Goal: Task Accomplishment & Management: Manage account settings

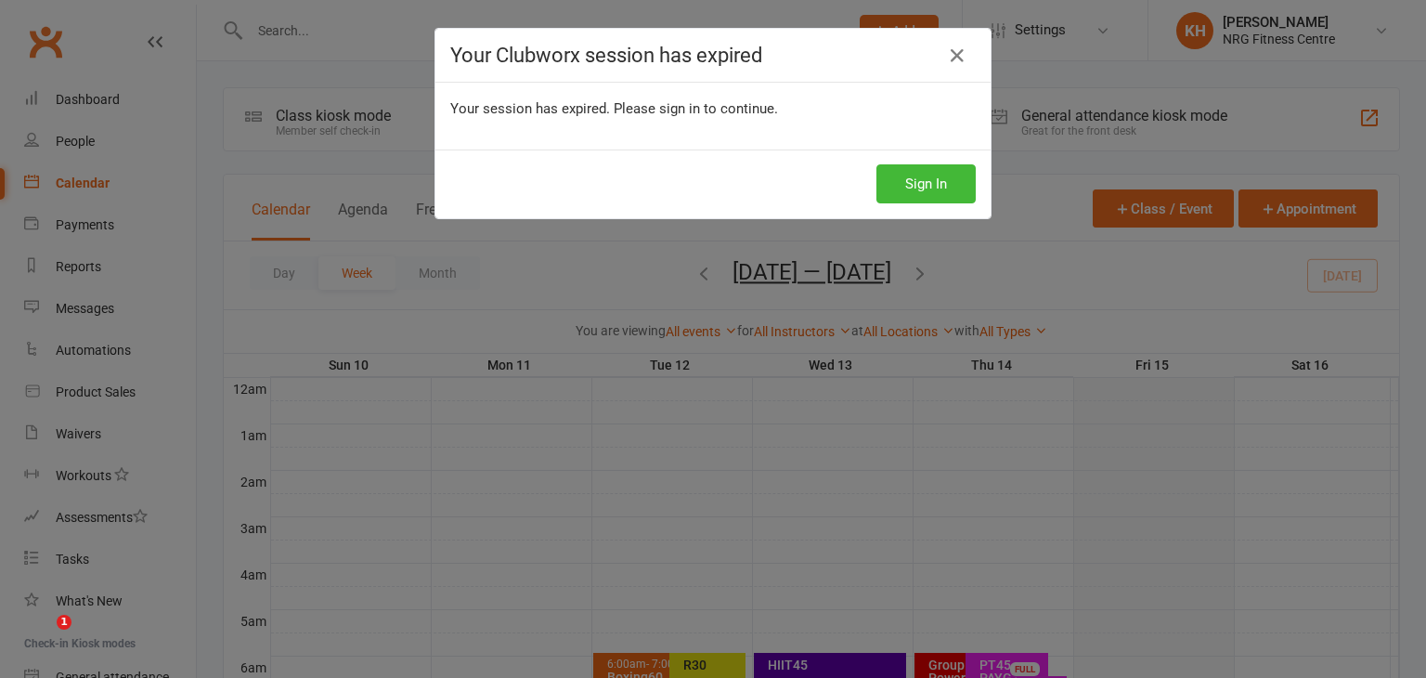
click at [951, 58] on icon at bounding box center [957, 56] width 22 height 22
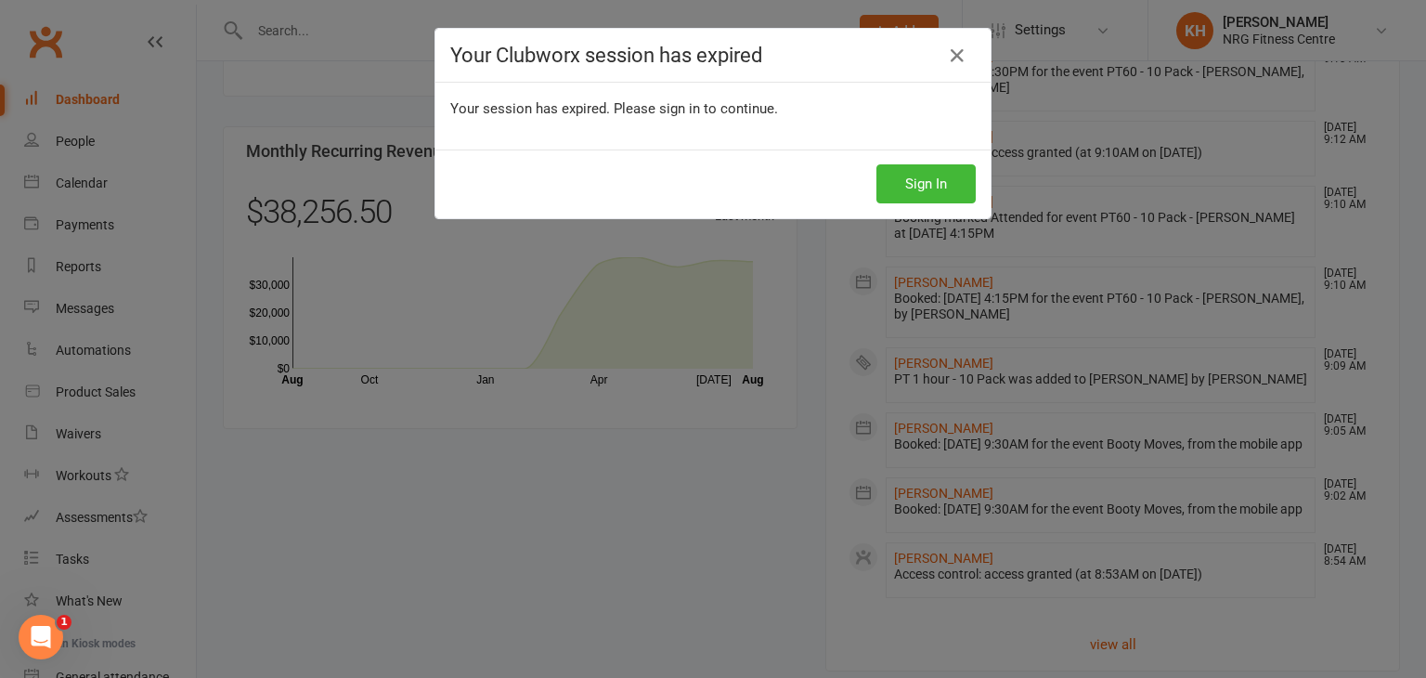
scroll to position [1485, 0]
click at [948, 57] on icon at bounding box center [957, 56] width 22 height 22
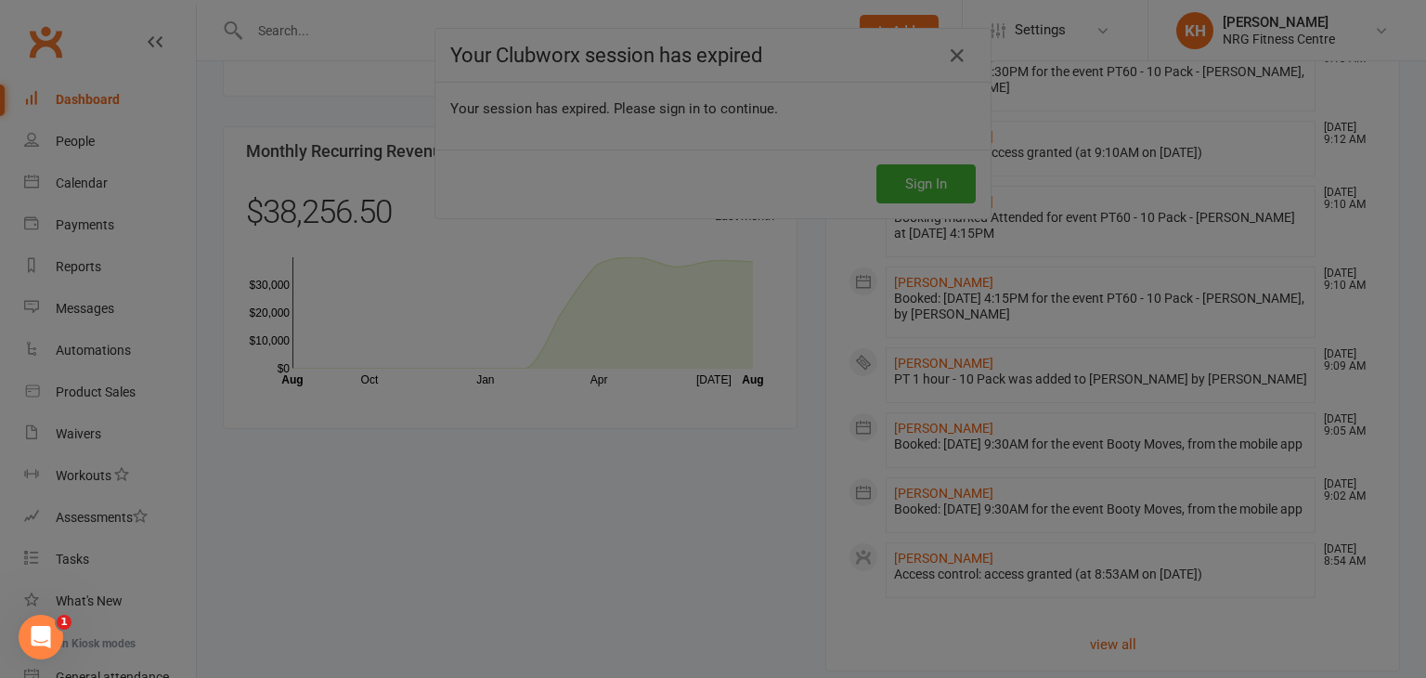
click at [623, 437] on div at bounding box center [713, 339] width 1426 height 678
click at [699, 564] on div at bounding box center [713, 339] width 1426 height 678
click at [486, 290] on div at bounding box center [713, 339] width 1426 height 678
click at [87, 101] on div at bounding box center [713, 339] width 1426 height 678
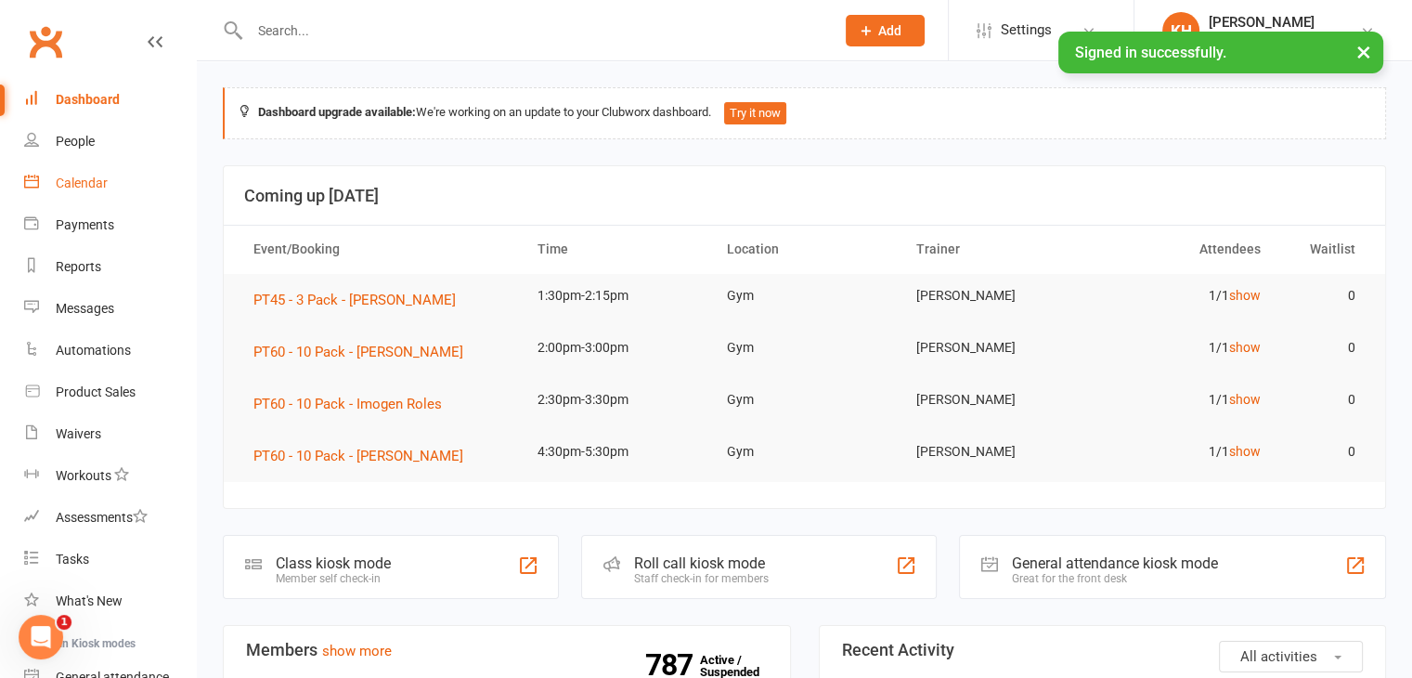
click at [59, 178] on div "Calendar" at bounding box center [82, 182] width 52 height 15
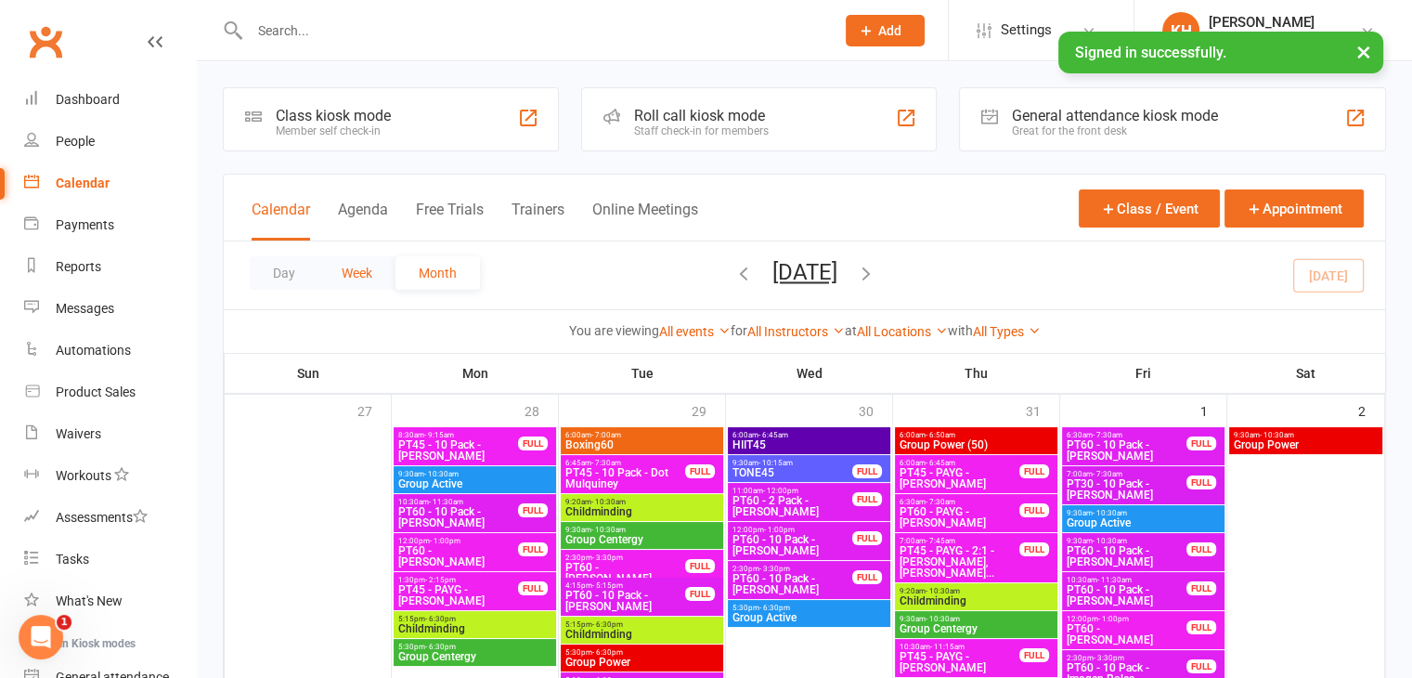
click at [343, 277] on button "Week" at bounding box center [356, 272] width 77 height 33
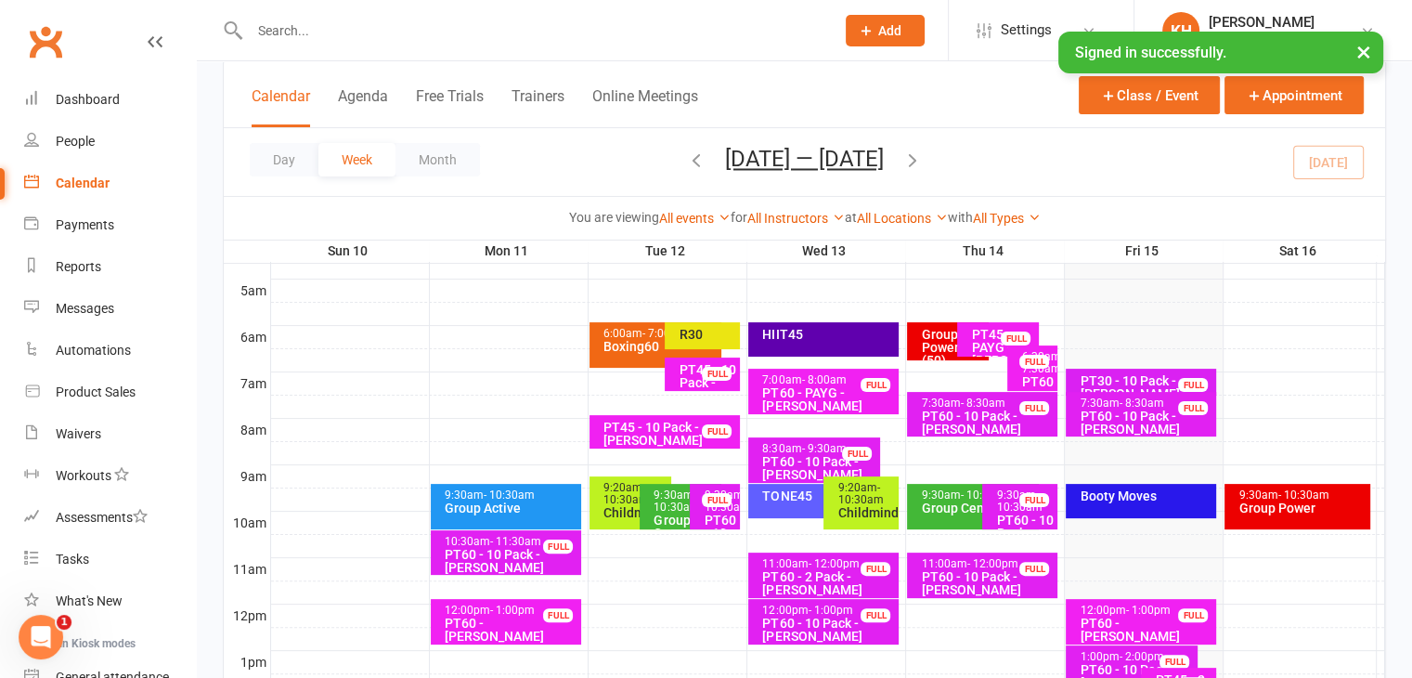
scroll to position [326, 0]
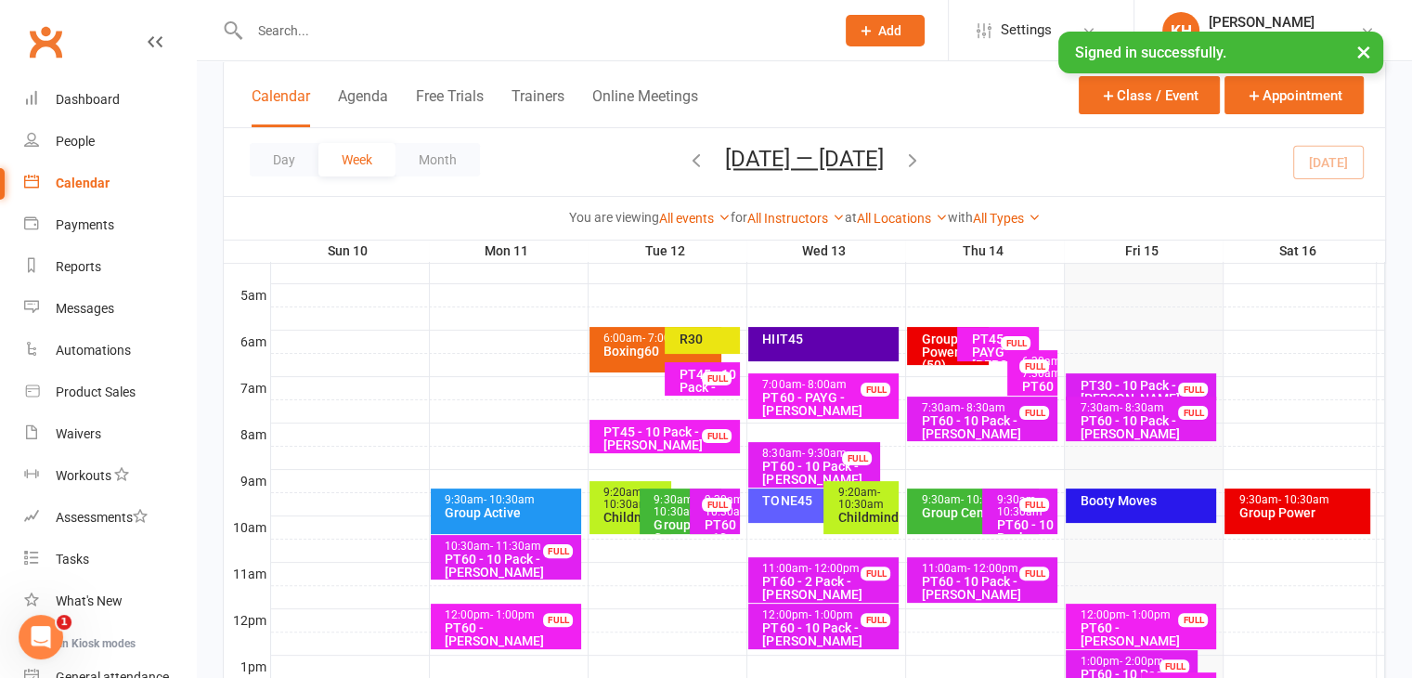
click at [1110, 383] on div "PT30 - 10 Pack - Jackson Delamont" at bounding box center [1146, 392] width 134 height 26
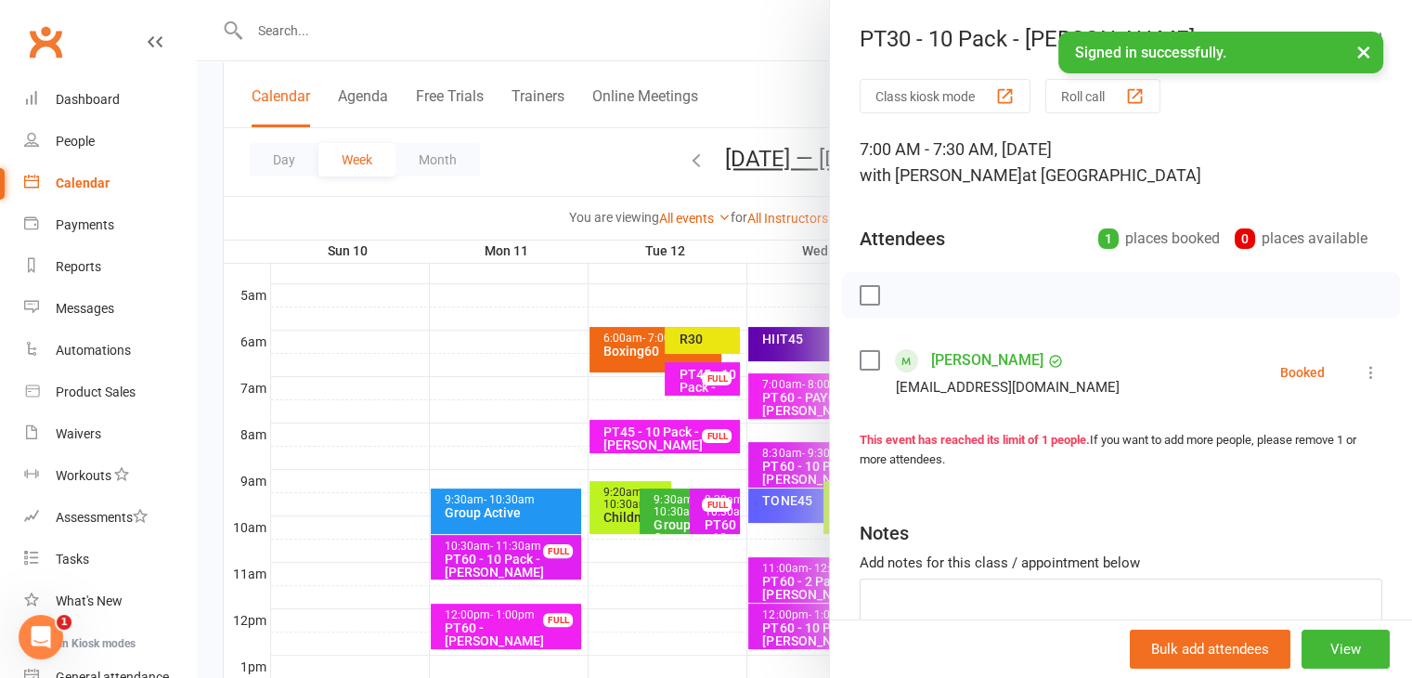
click at [1362, 374] on icon at bounding box center [1371, 372] width 19 height 19
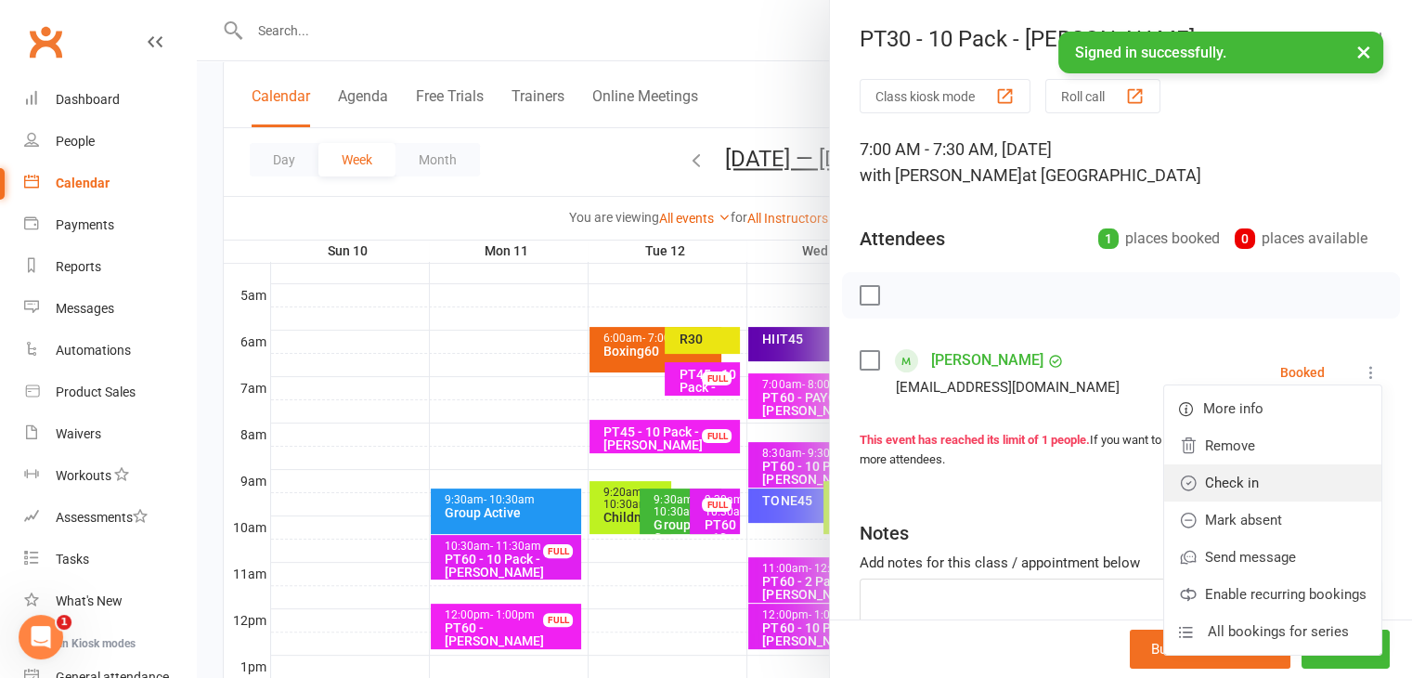
click at [1204, 485] on link "Check in" at bounding box center [1272, 482] width 217 height 37
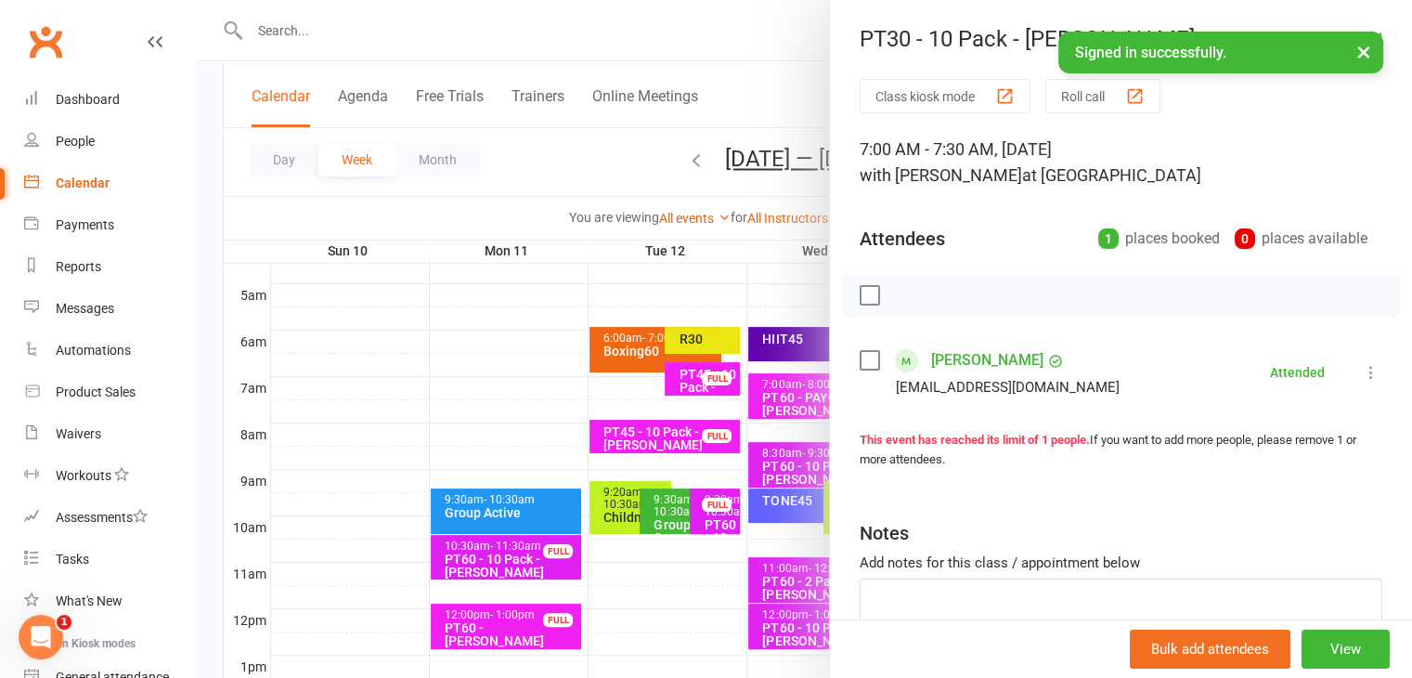
click at [1362, 49] on button "×" at bounding box center [1363, 52] width 33 height 40
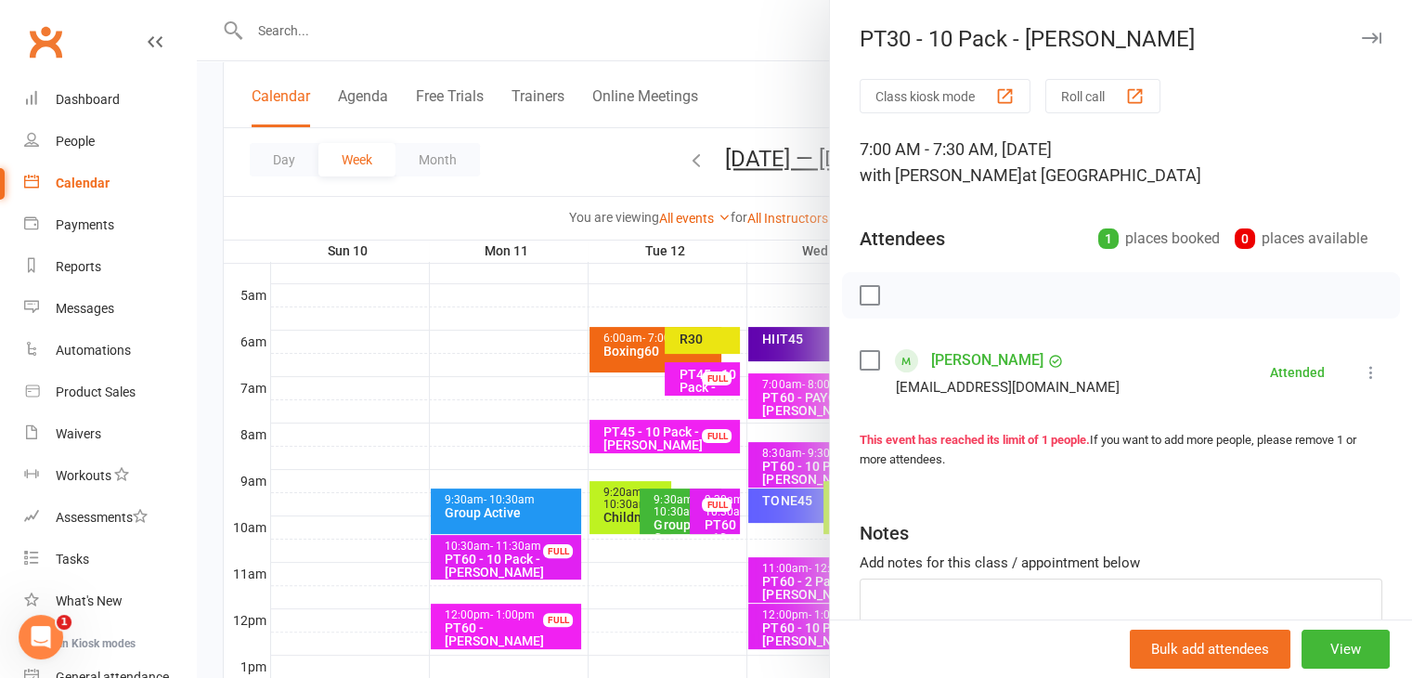
click at [1362, 34] on icon "button" at bounding box center [1371, 37] width 19 height 11
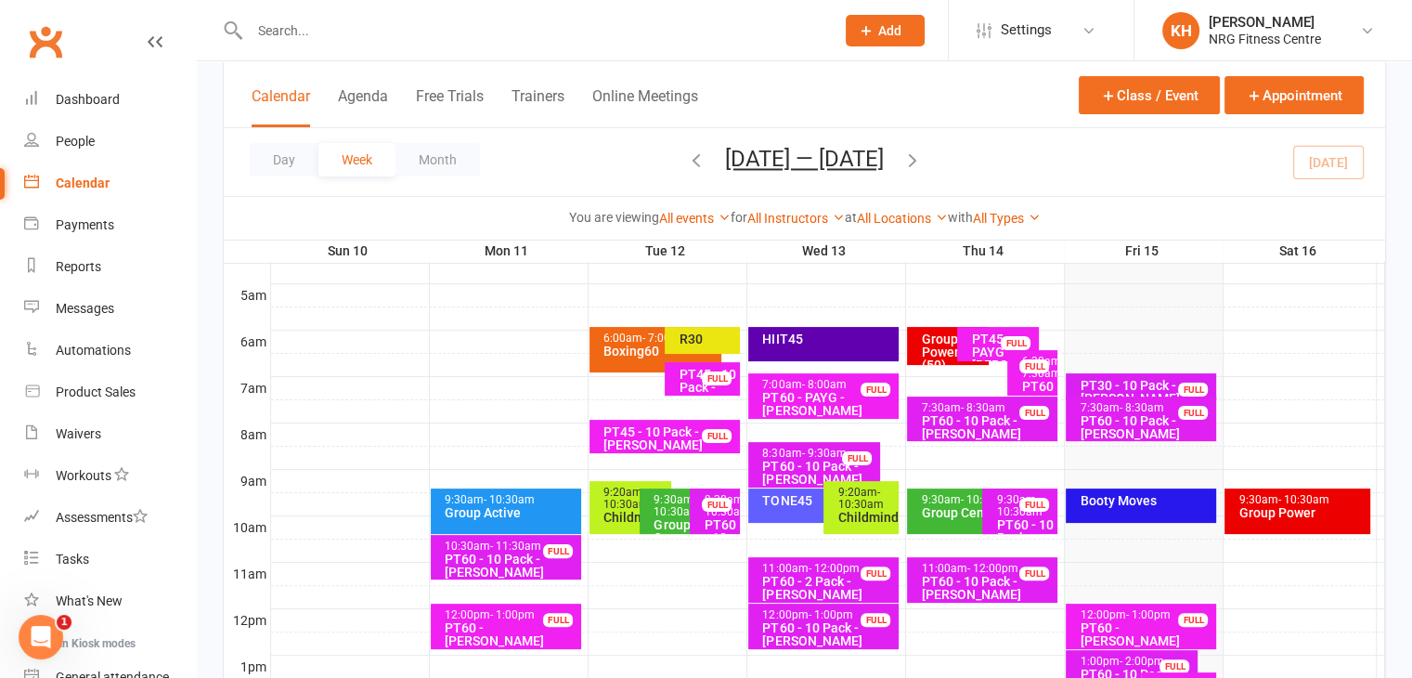
click at [1129, 423] on div "PT60 - 10 Pack - Harris Cho" at bounding box center [1146, 427] width 134 height 26
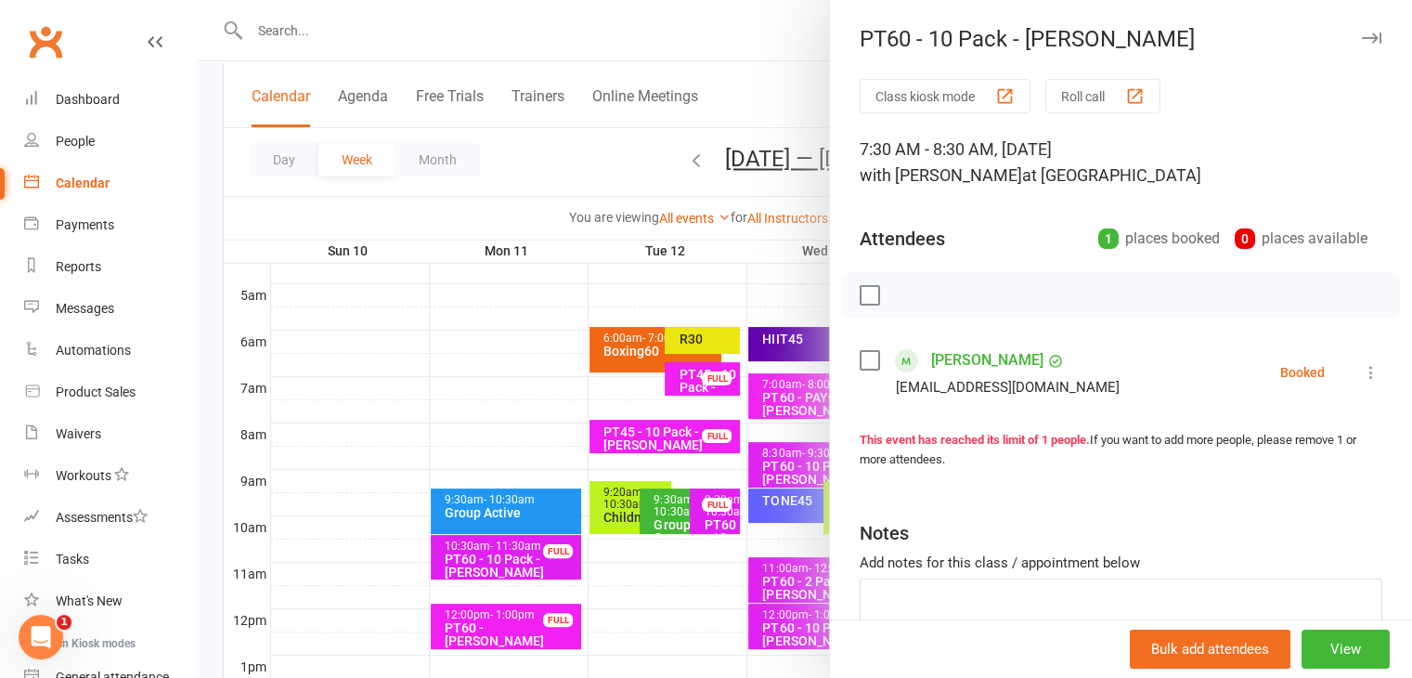
click at [1362, 367] on icon at bounding box center [1371, 372] width 19 height 19
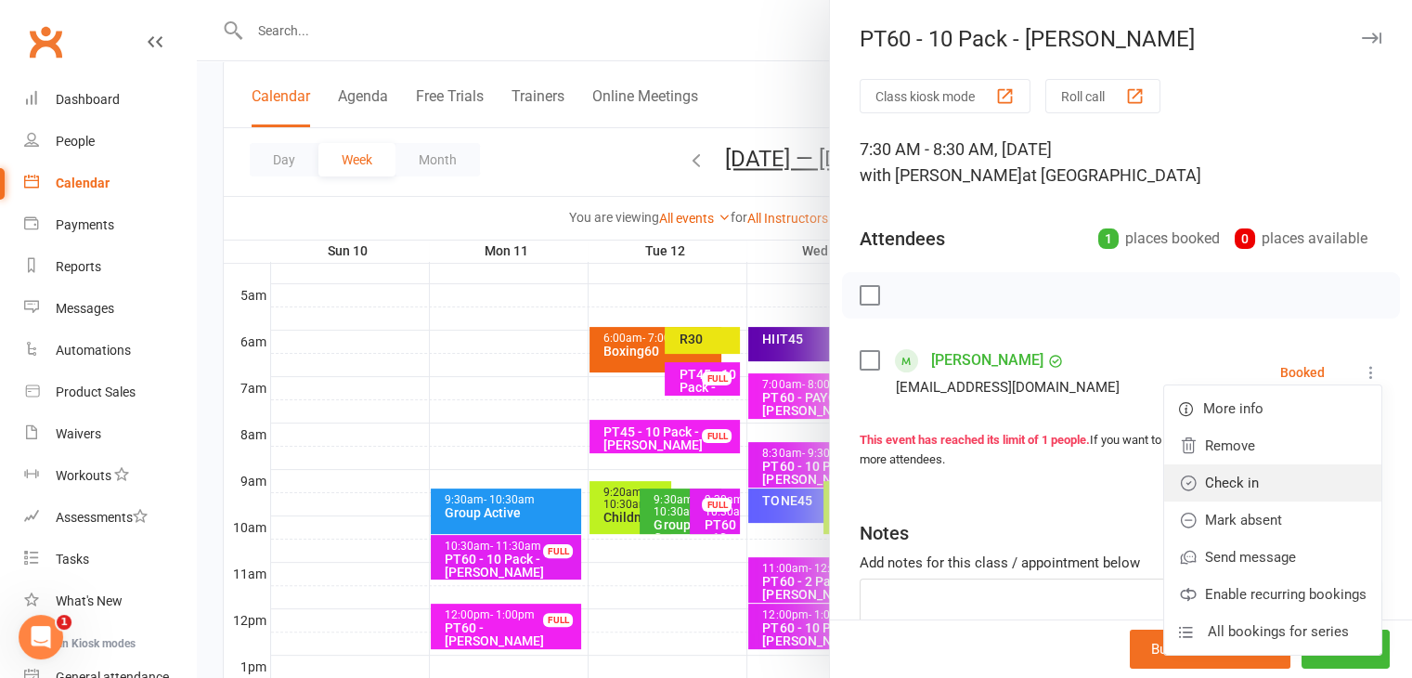
click at [1206, 490] on link "Check in" at bounding box center [1272, 482] width 217 height 37
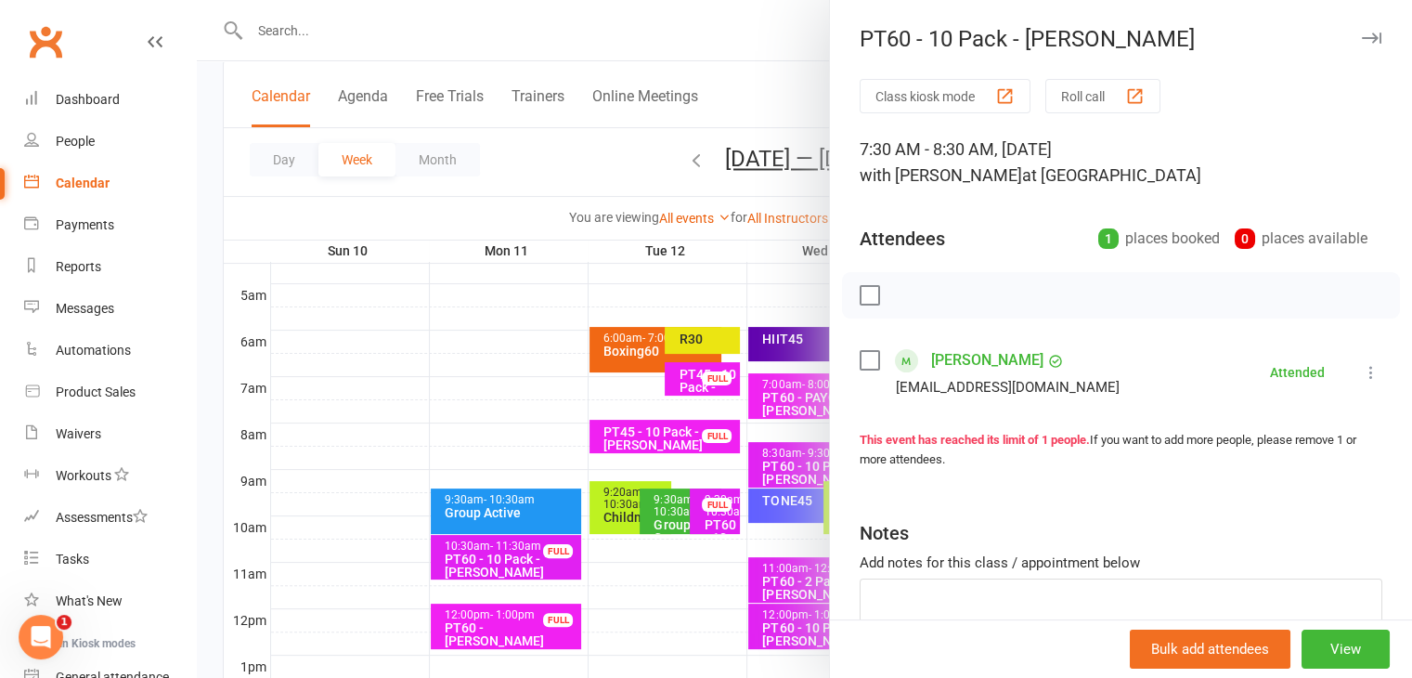
click at [1362, 41] on icon "button" at bounding box center [1371, 37] width 19 height 11
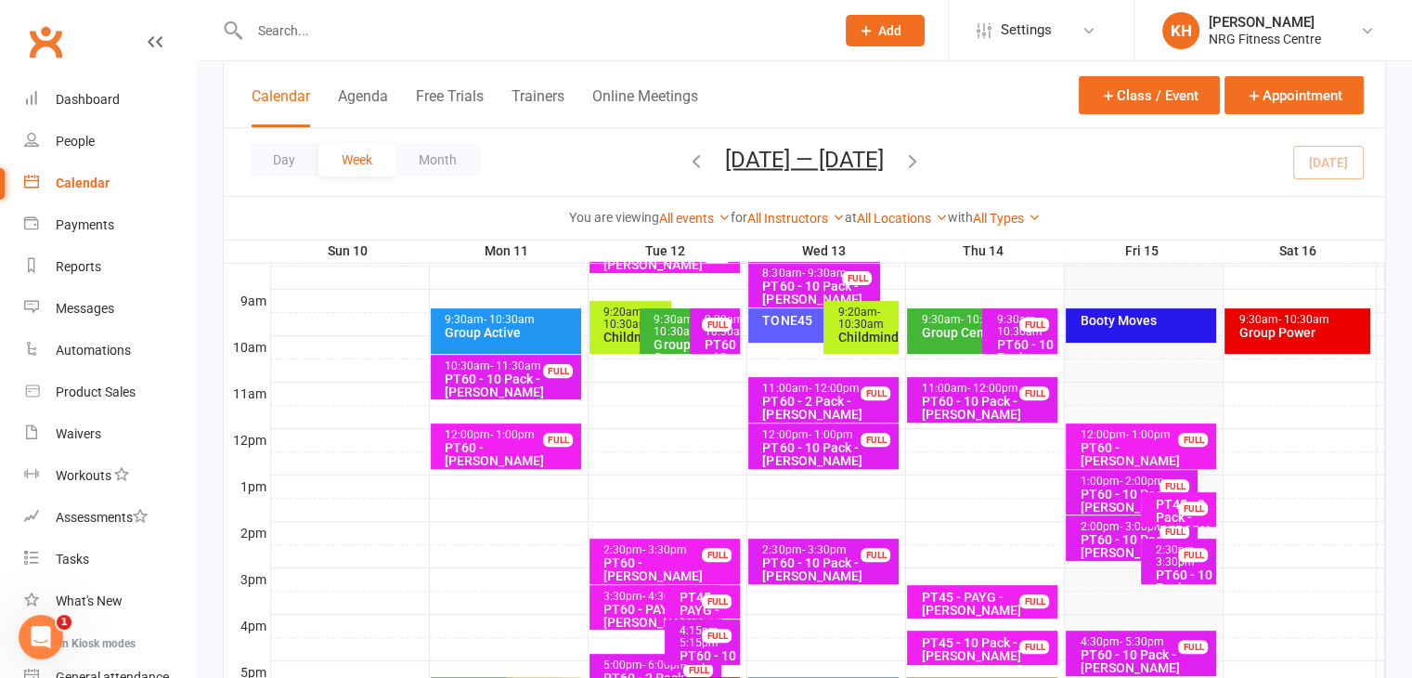
scroll to position [510, 0]
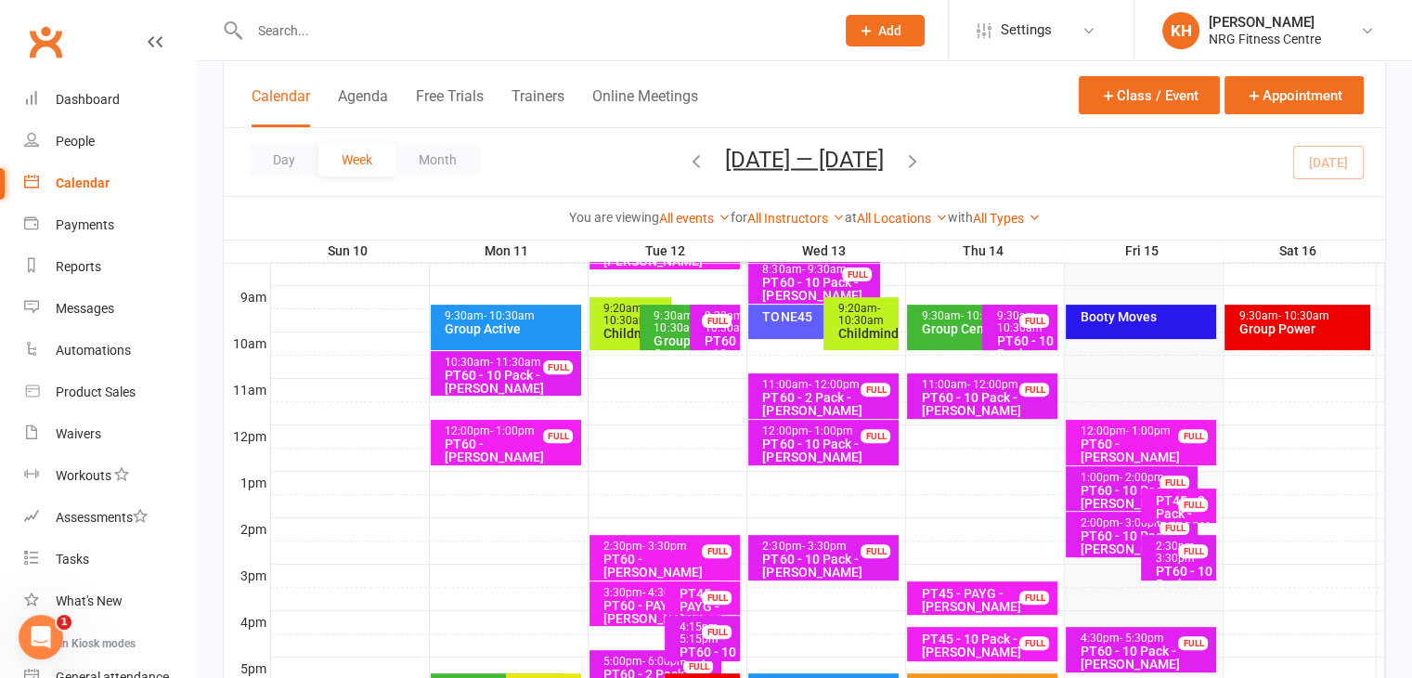
click at [1098, 484] on div "PT60 - 10 Pack - [PERSON_NAME]" at bounding box center [1136, 497] width 115 height 26
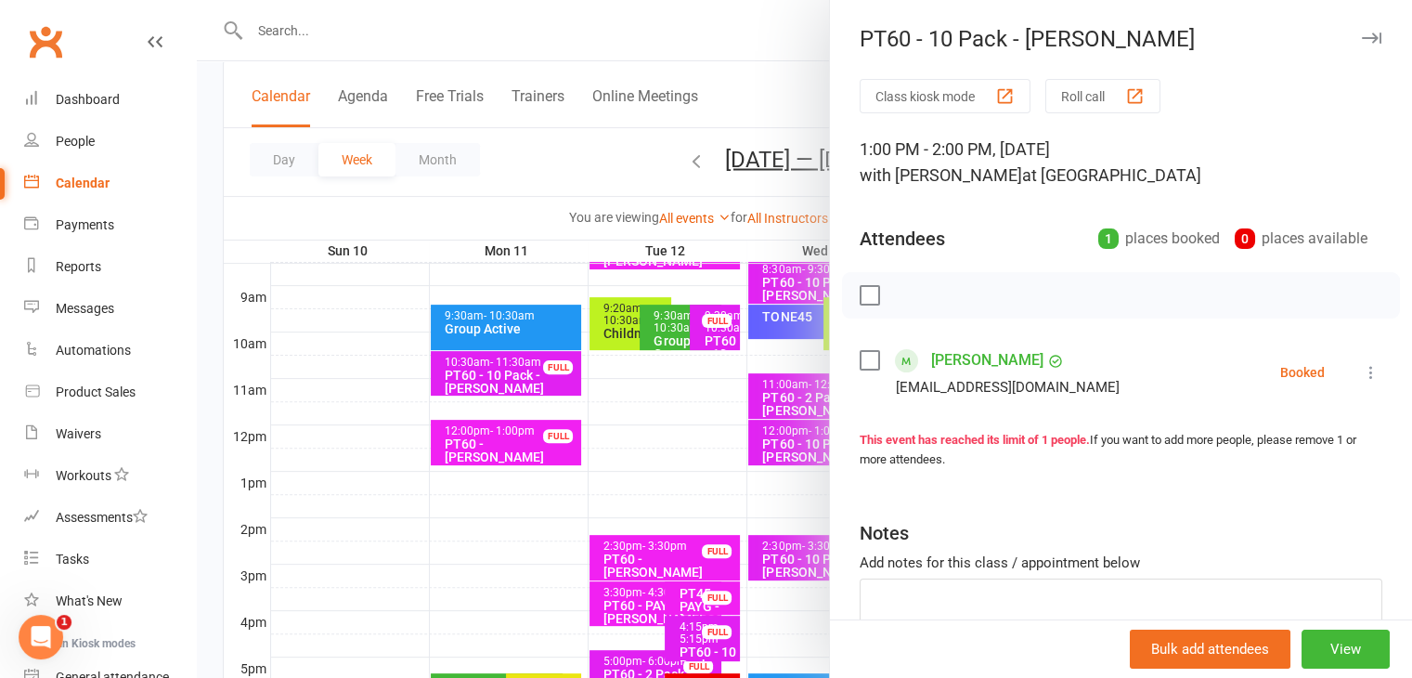
click at [1362, 376] on icon at bounding box center [1371, 372] width 19 height 19
click at [1244, 439] on link "Remove" at bounding box center [1289, 445] width 184 height 37
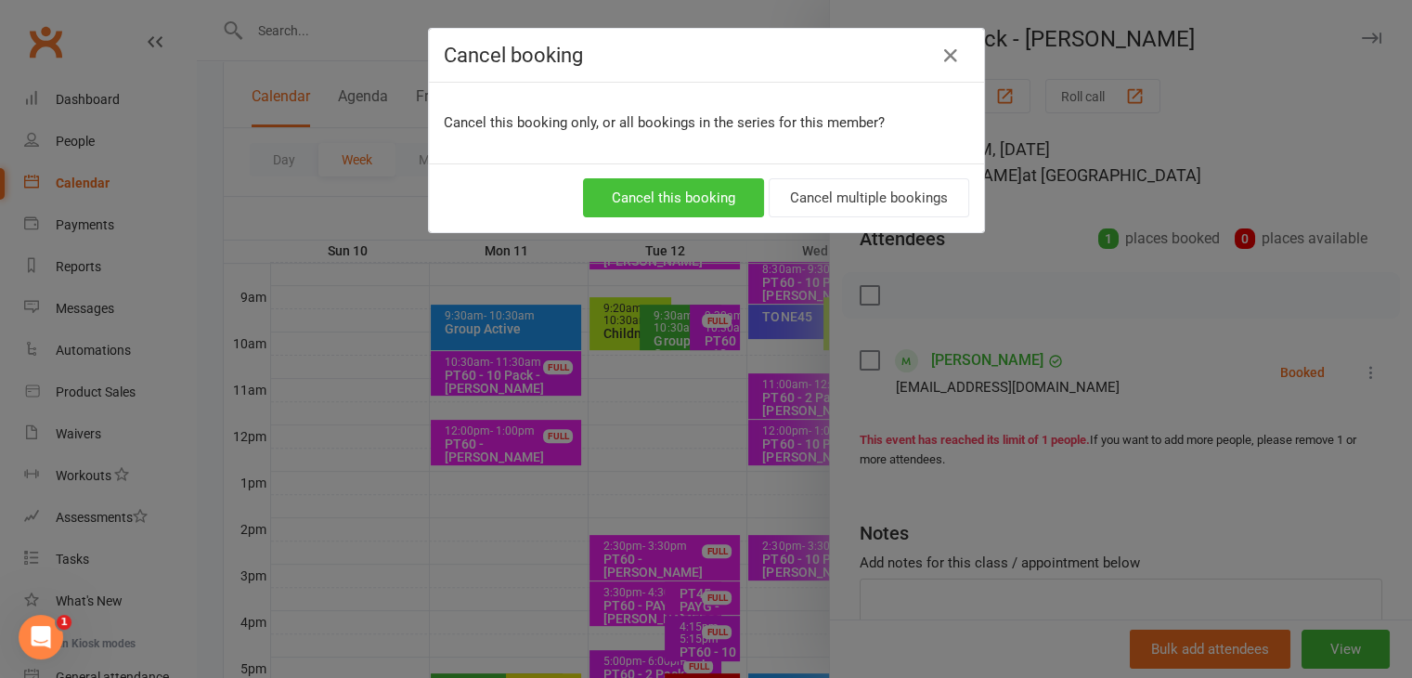
click at [692, 196] on button "Cancel this booking" at bounding box center [673, 197] width 181 height 39
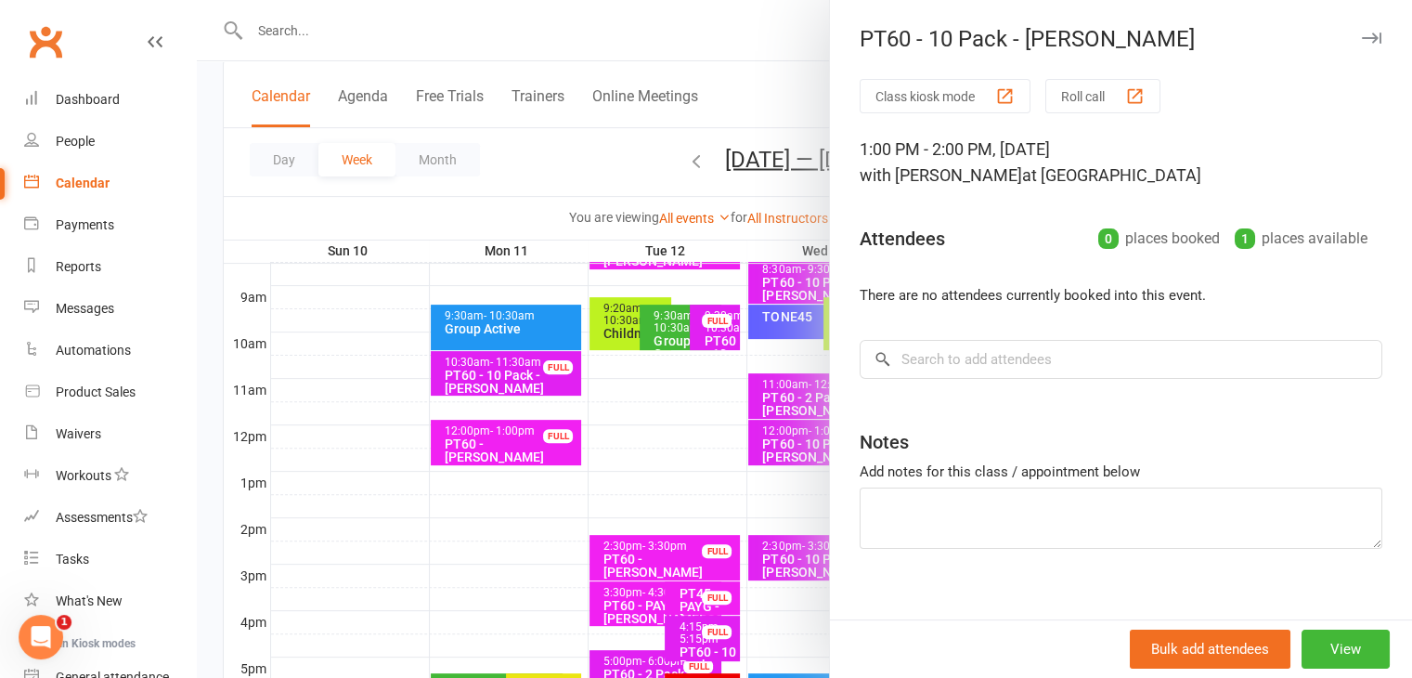
click at [1362, 43] on icon "button" at bounding box center [1371, 37] width 19 height 11
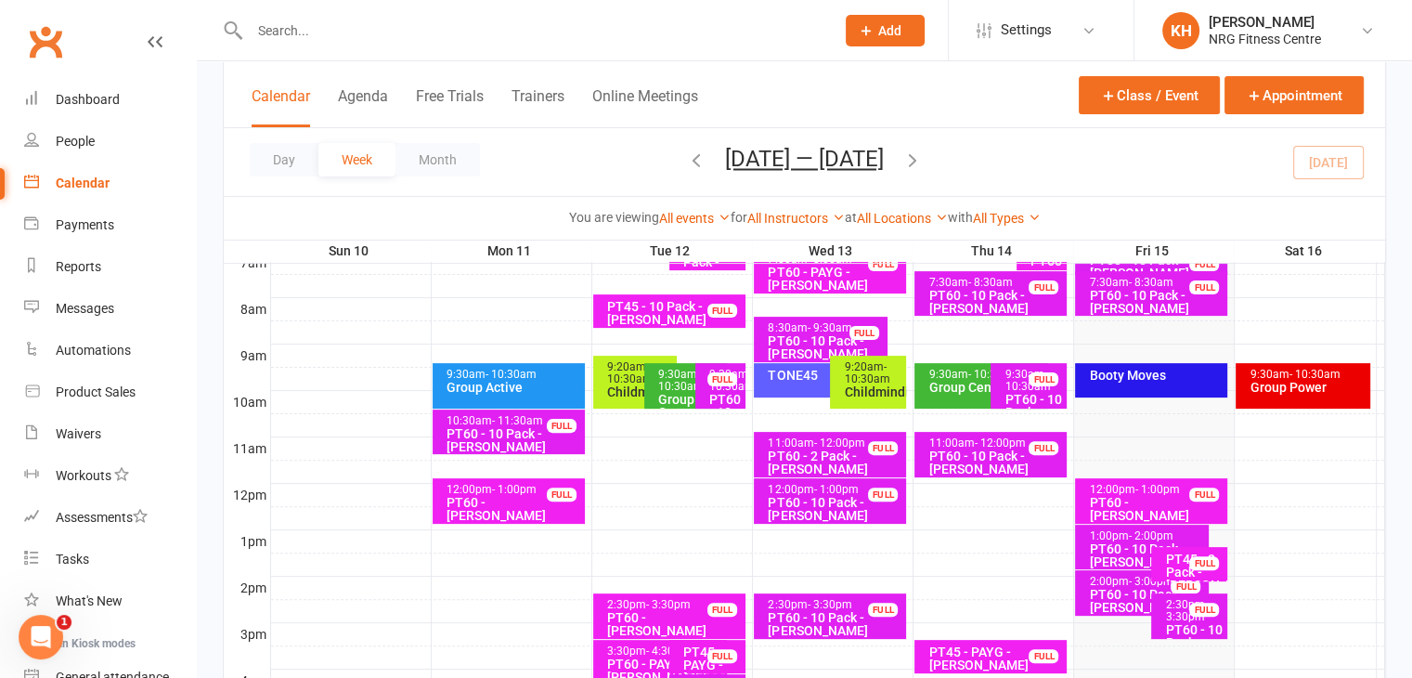
scroll to position [469, 0]
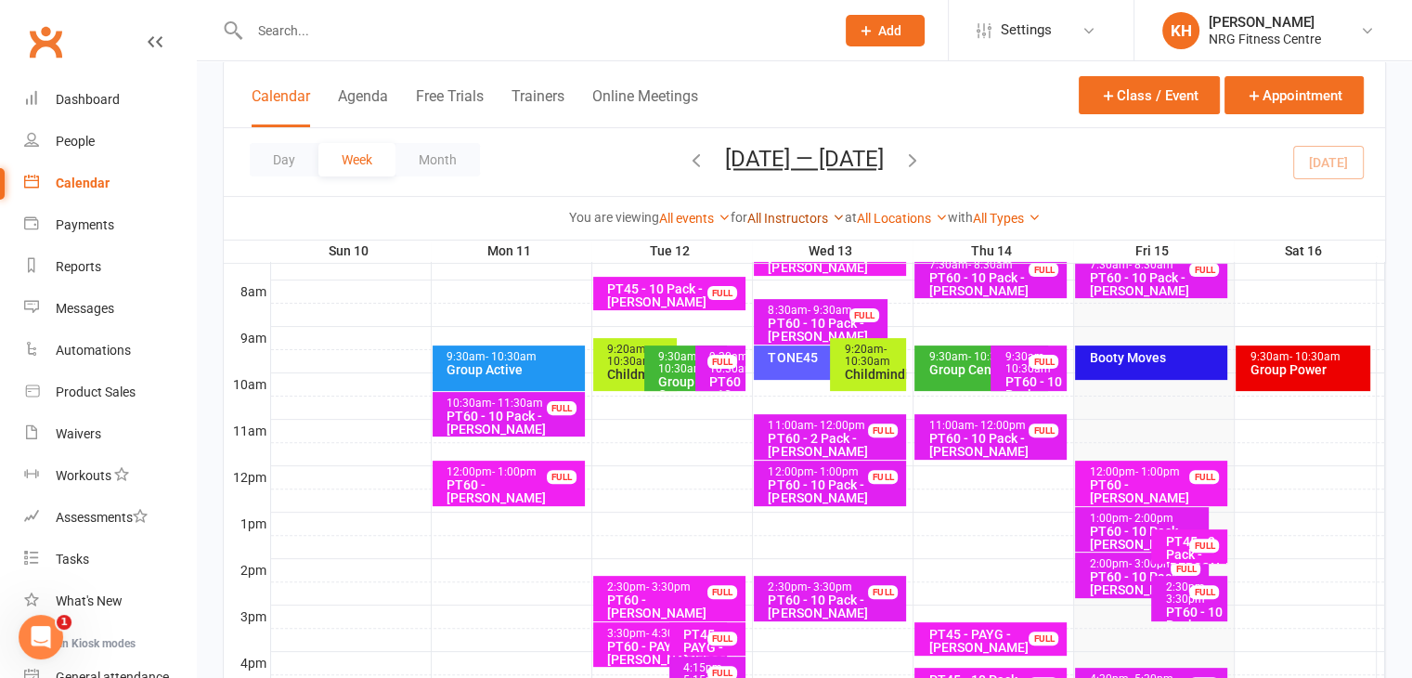
click at [832, 220] on icon at bounding box center [838, 217] width 13 height 13
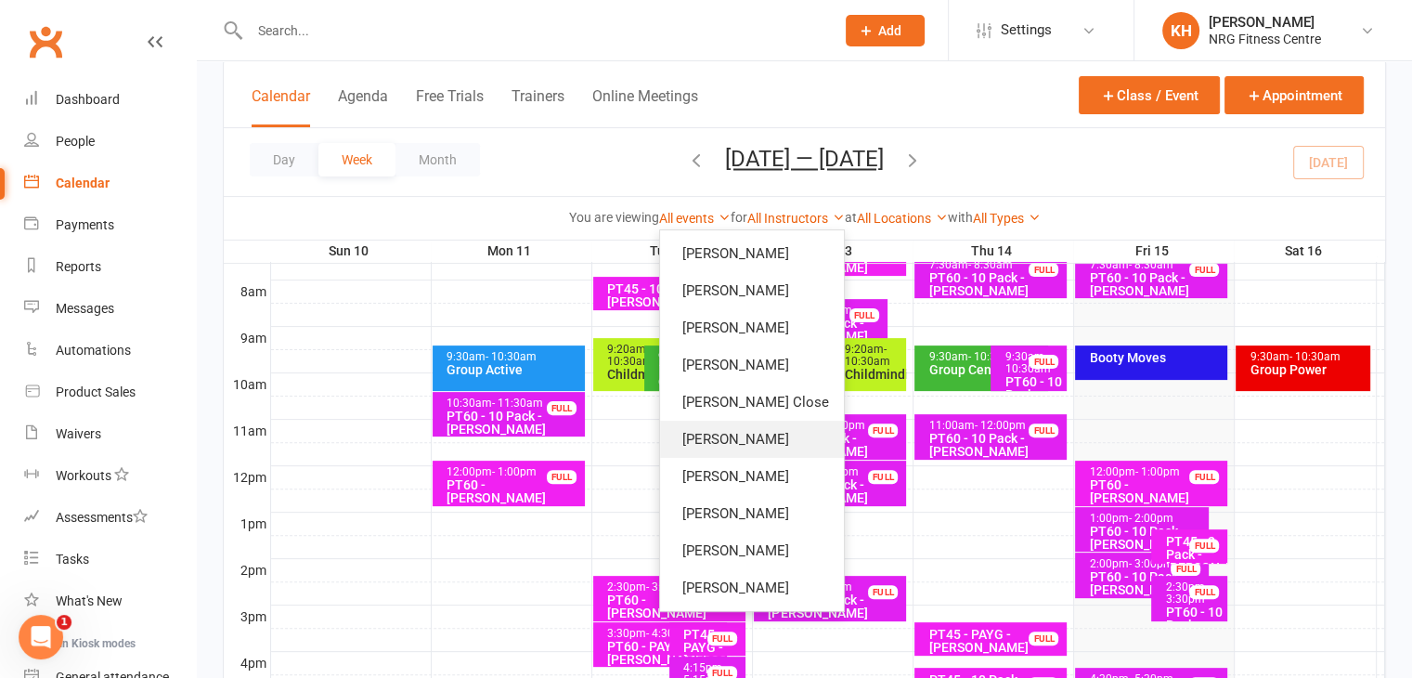
click at [713, 439] on link "[PERSON_NAME]" at bounding box center [752, 439] width 184 height 37
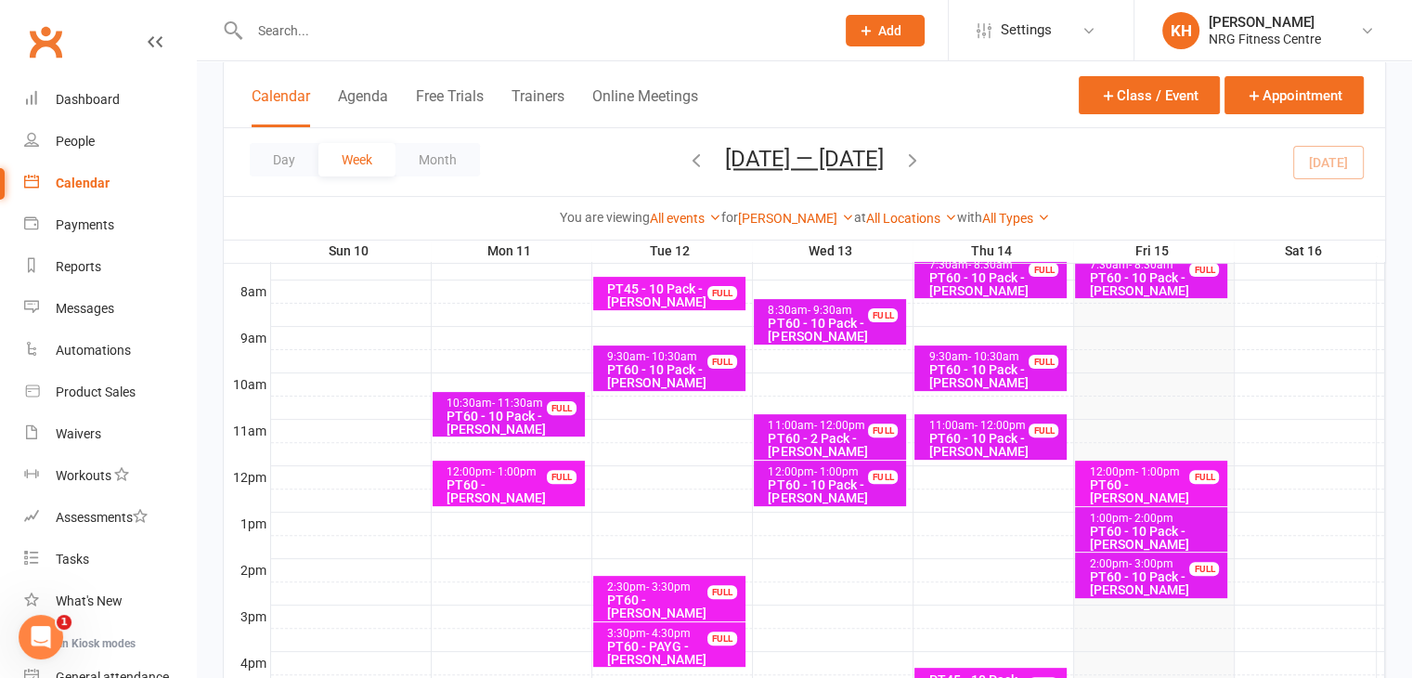
click at [1142, 526] on div "PT60 - 10 Pack - [PERSON_NAME]" at bounding box center [1156, 537] width 136 height 26
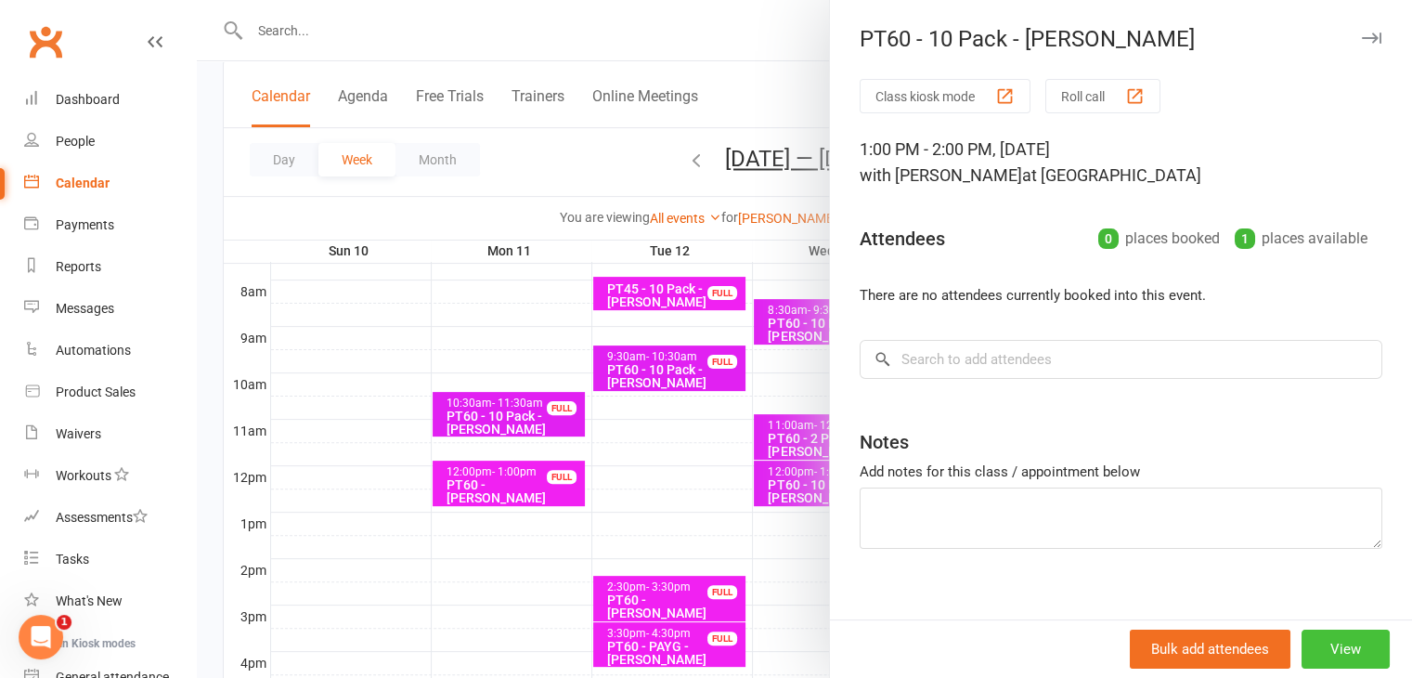
click at [1314, 646] on button "View" at bounding box center [1345, 648] width 88 height 39
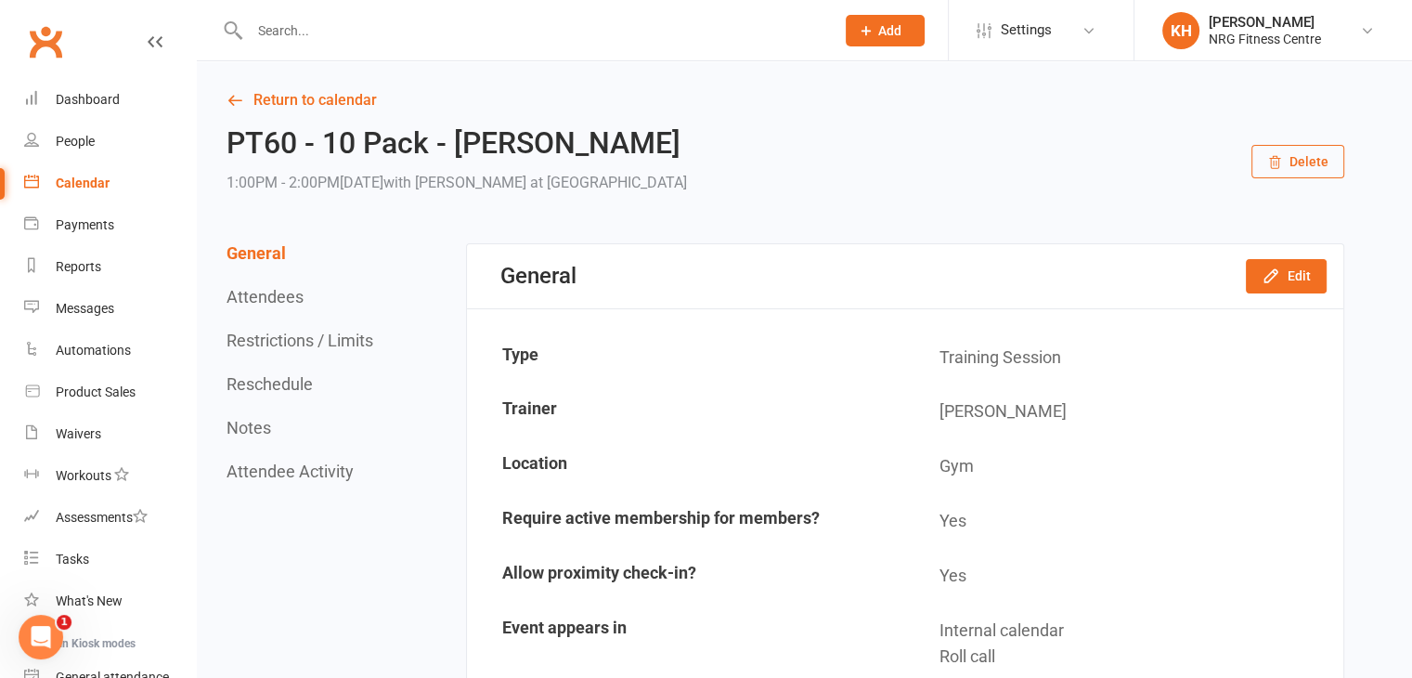
click at [1307, 156] on button "Delete" at bounding box center [1297, 161] width 93 height 33
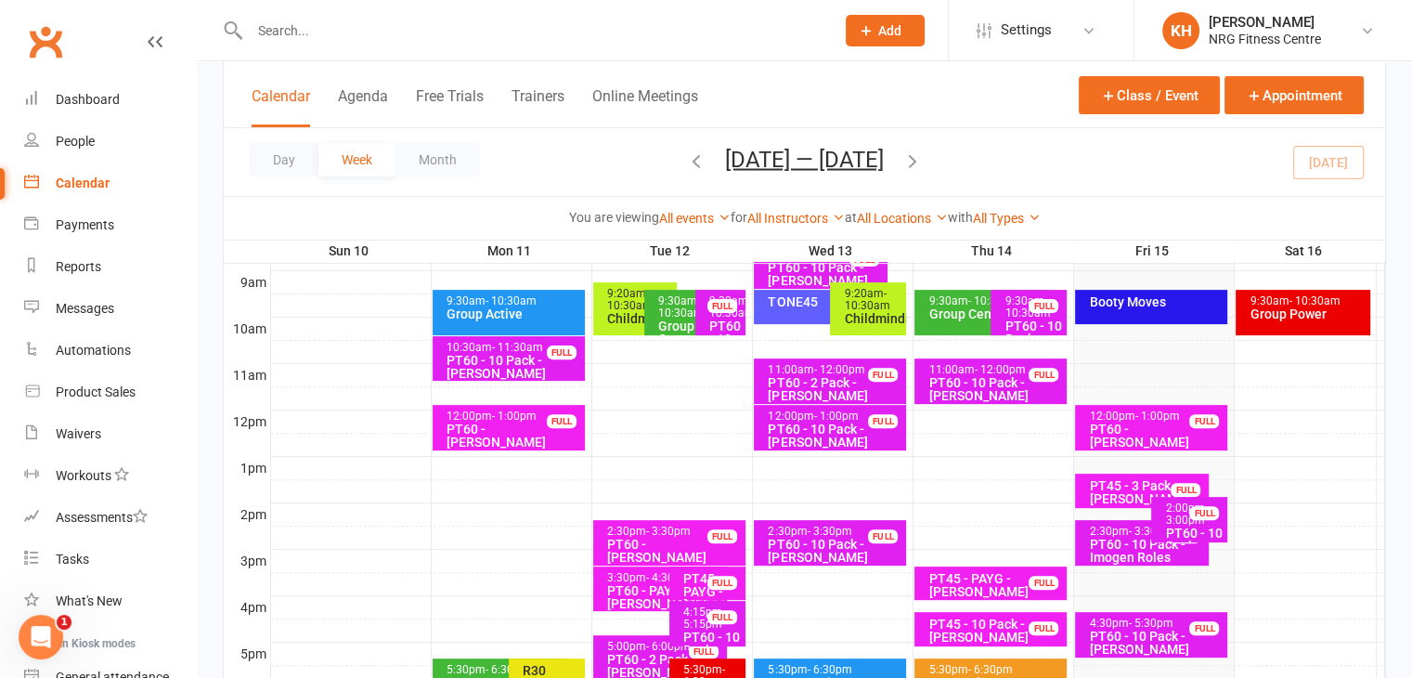
scroll to position [530, 0]
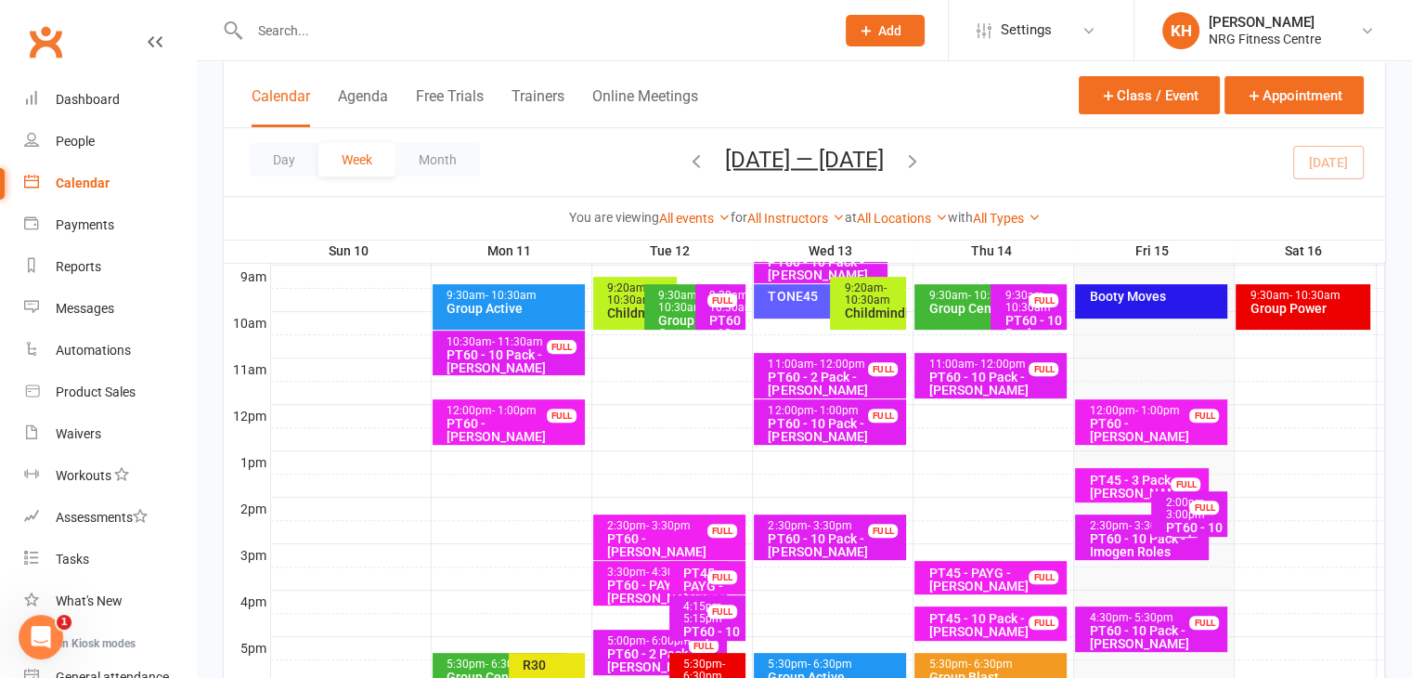
click at [1105, 302] on div "Booty Moves" at bounding box center [1156, 296] width 136 height 13
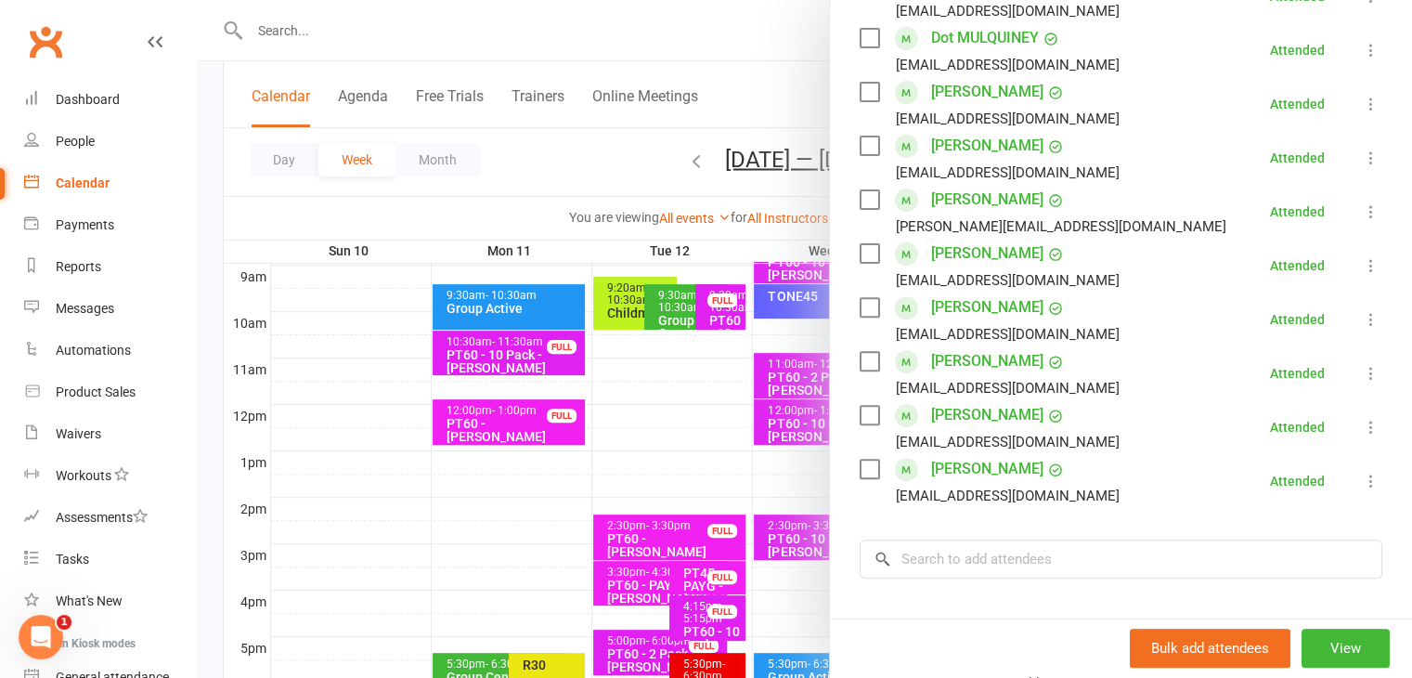
scroll to position [620, 0]
